Goal: Task Accomplishment & Management: Use online tool/utility

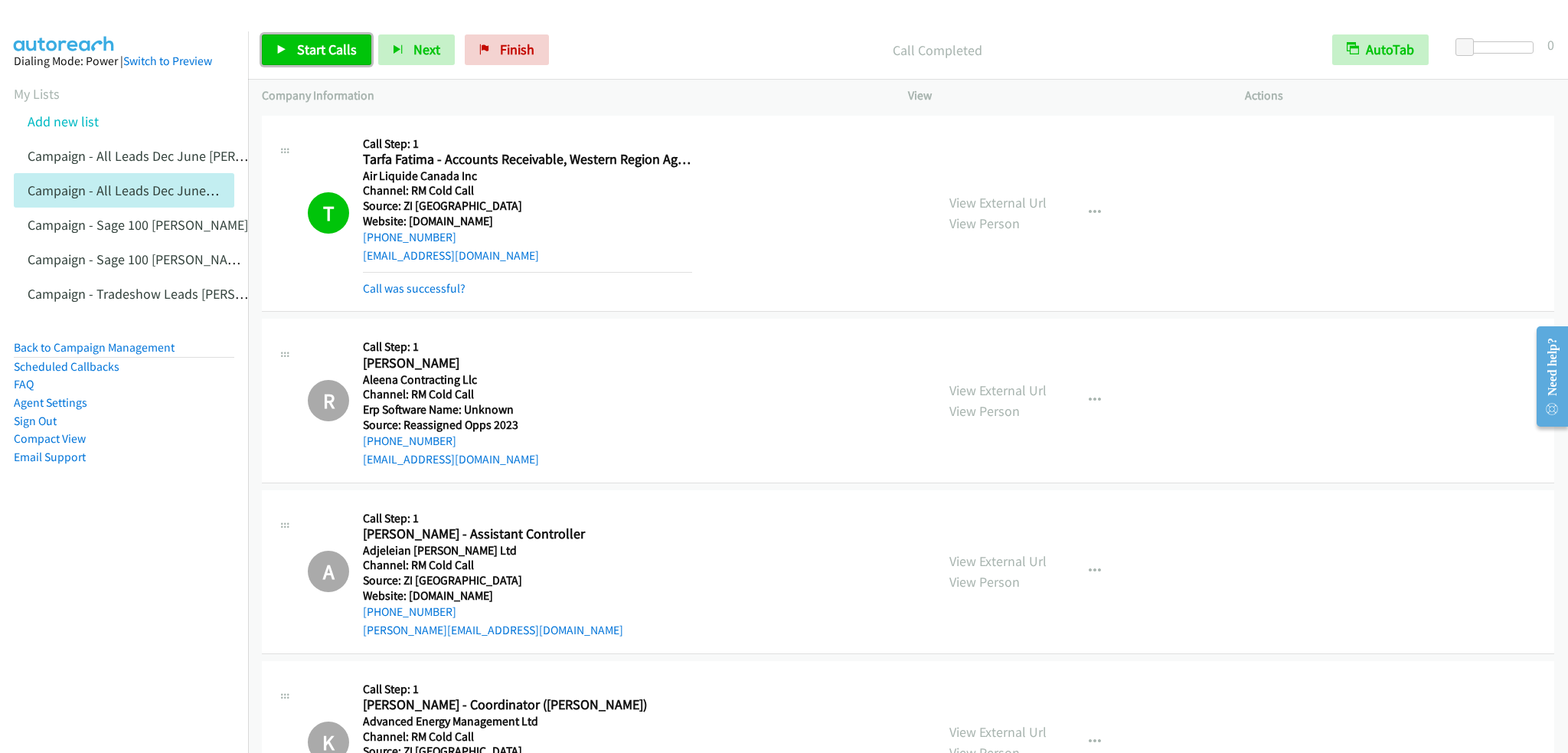
click at [297, 51] on span "Start Calls" at bounding box center [327, 49] width 60 height 17
click at [324, 38] on link "Pause" at bounding box center [304, 49] width 84 height 30
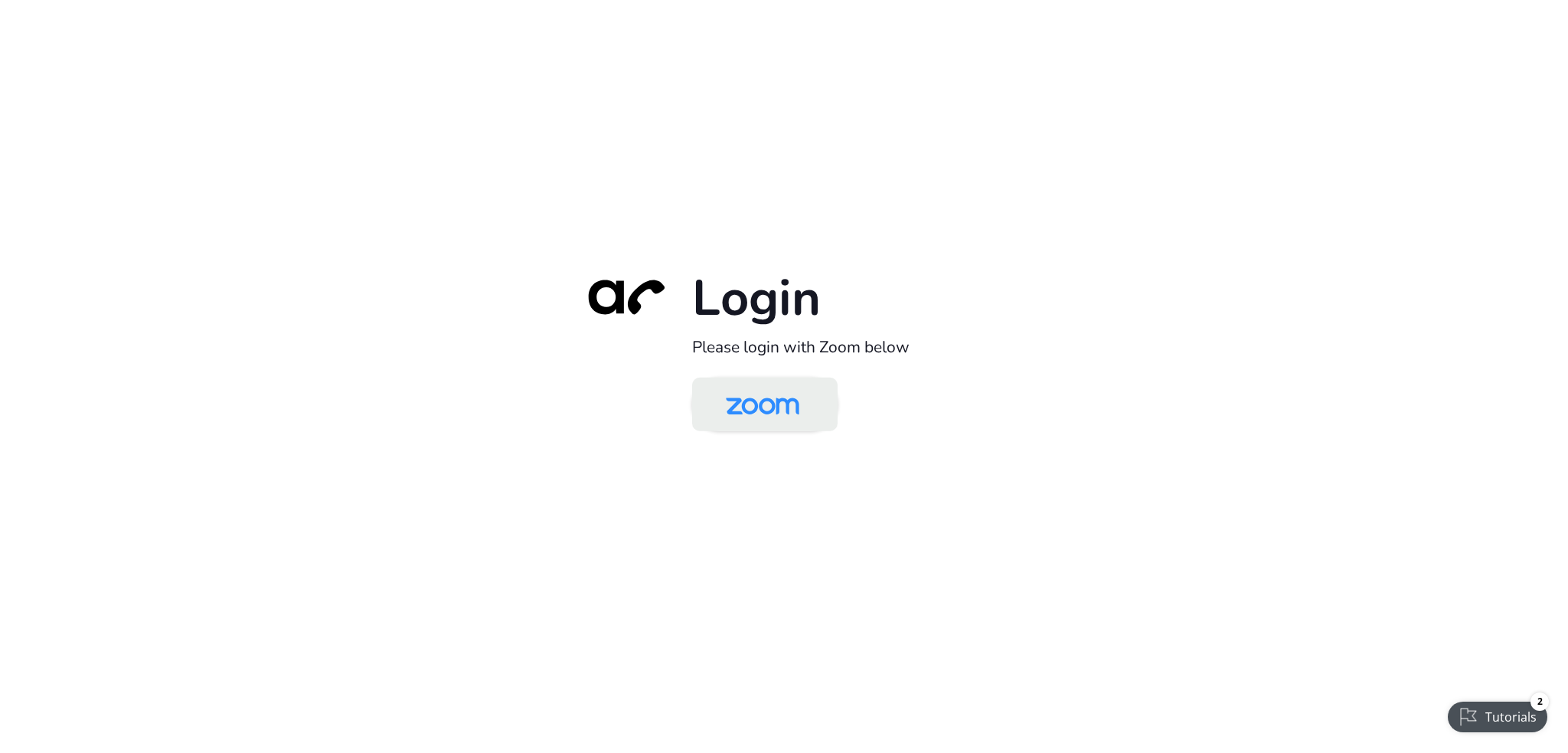
click at [737, 392] on img at bounding box center [762, 406] width 106 height 50
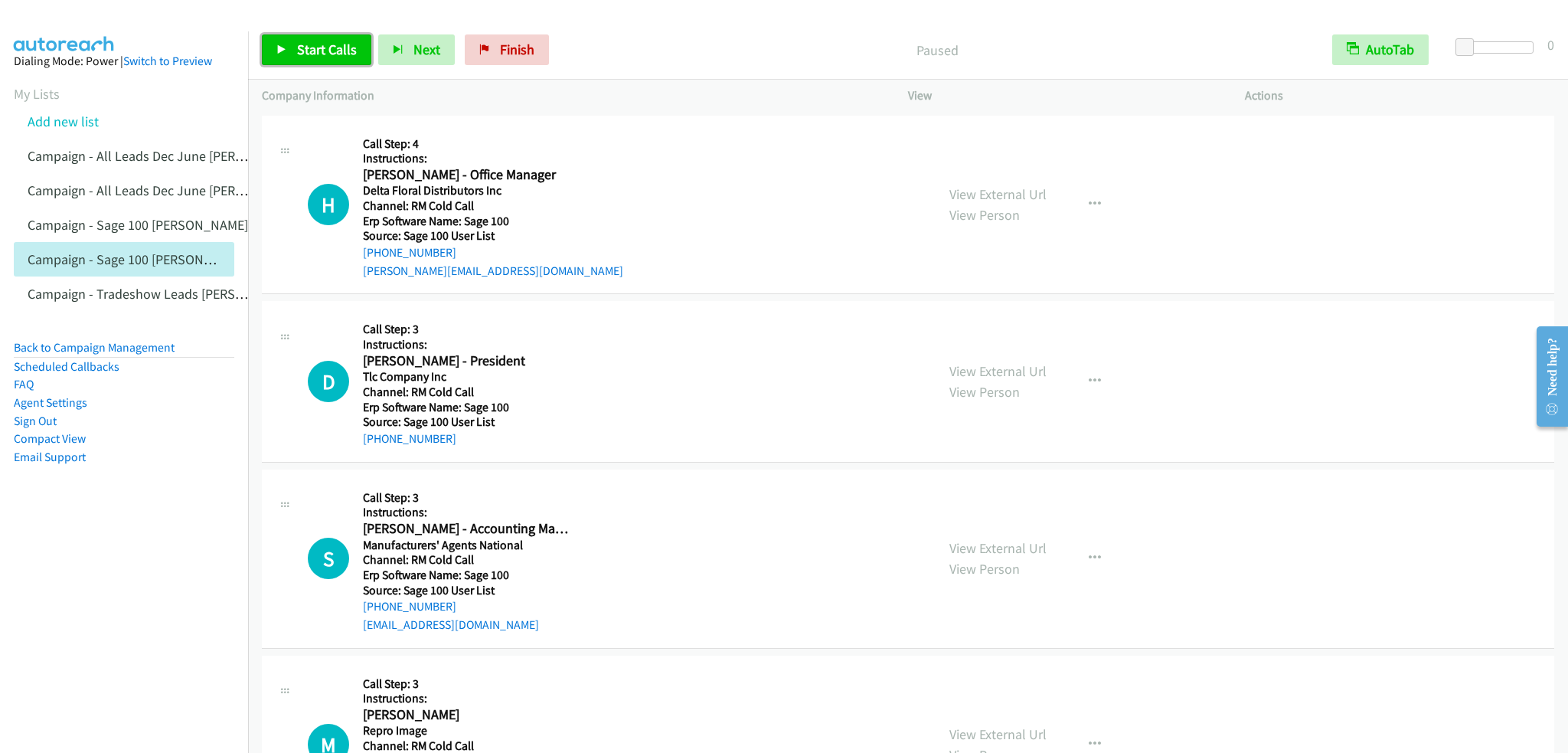
click at [303, 55] on span "Start Calls" at bounding box center [327, 49] width 60 height 17
